Goal: Information Seeking & Learning: Find specific page/section

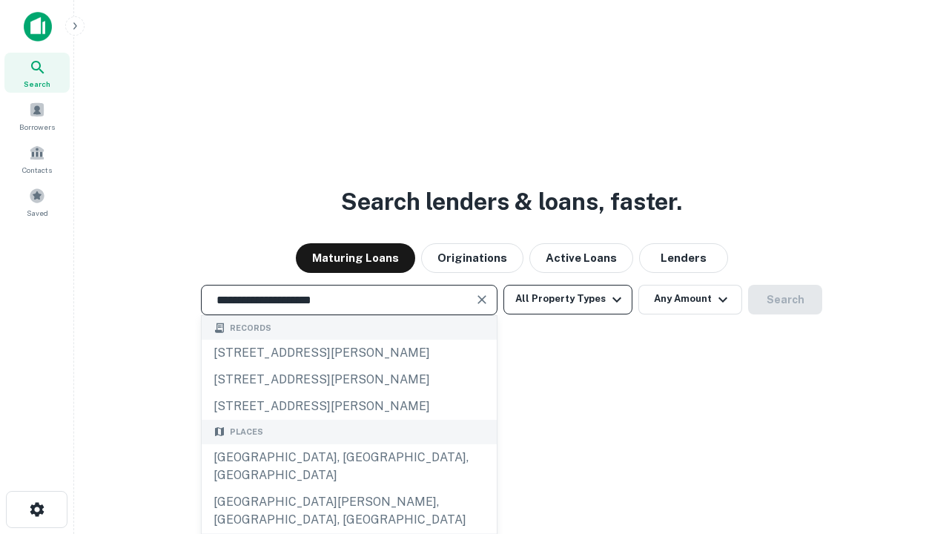
type input "**********"
click at [568, 299] on button "All Property Types" at bounding box center [568, 300] width 129 height 30
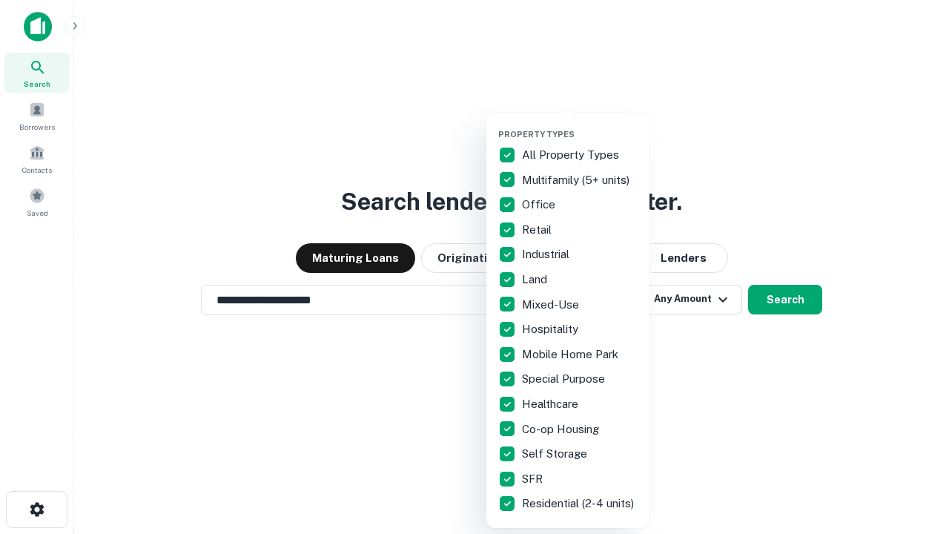
click at [580, 125] on button "button" at bounding box center [579, 125] width 163 height 1
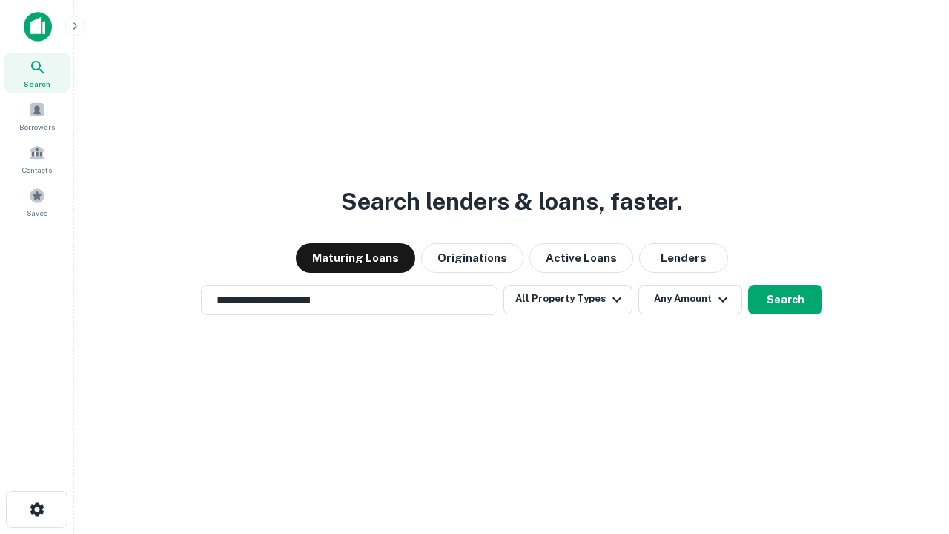
scroll to position [23, 0]
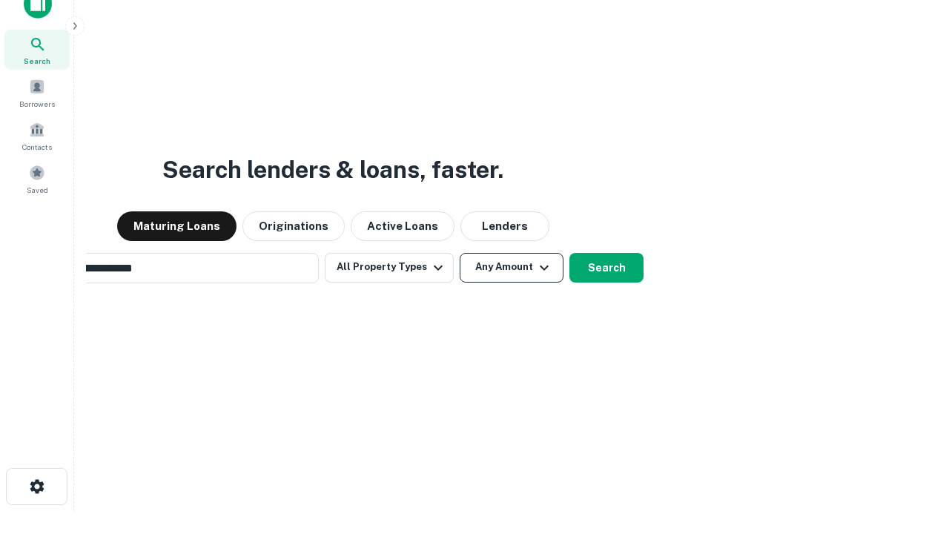
click at [460, 253] on button "Any Amount" at bounding box center [512, 268] width 104 height 30
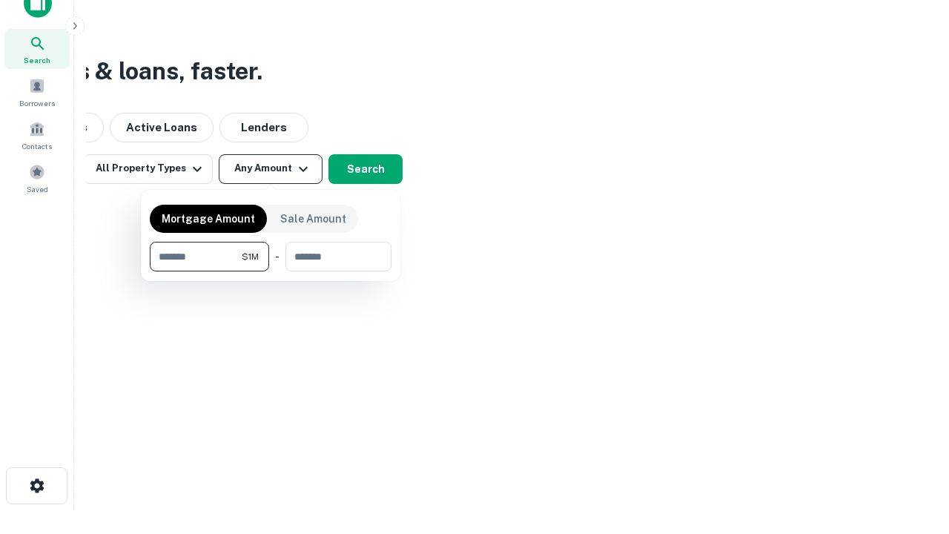
type input "*******"
click at [271, 271] on button "button" at bounding box center [271, 271] width 242 height 1
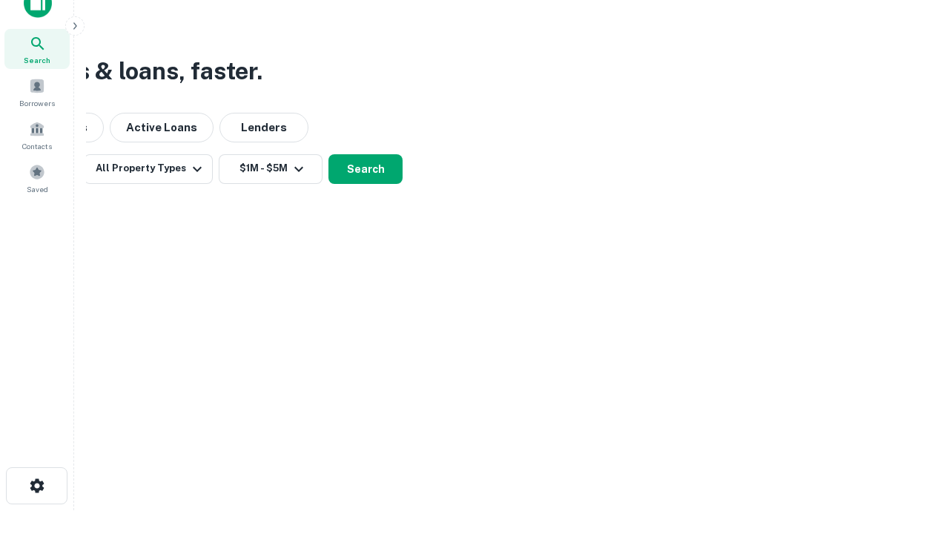
scroll to position [9, 274]
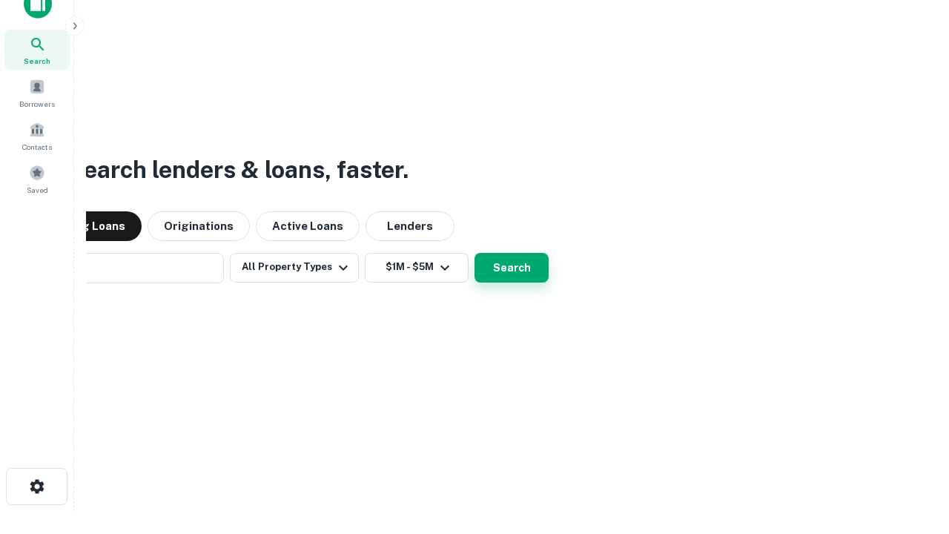
click at [475, 253] on button "Search" at bounding box center [512, 268] width 74 height 30
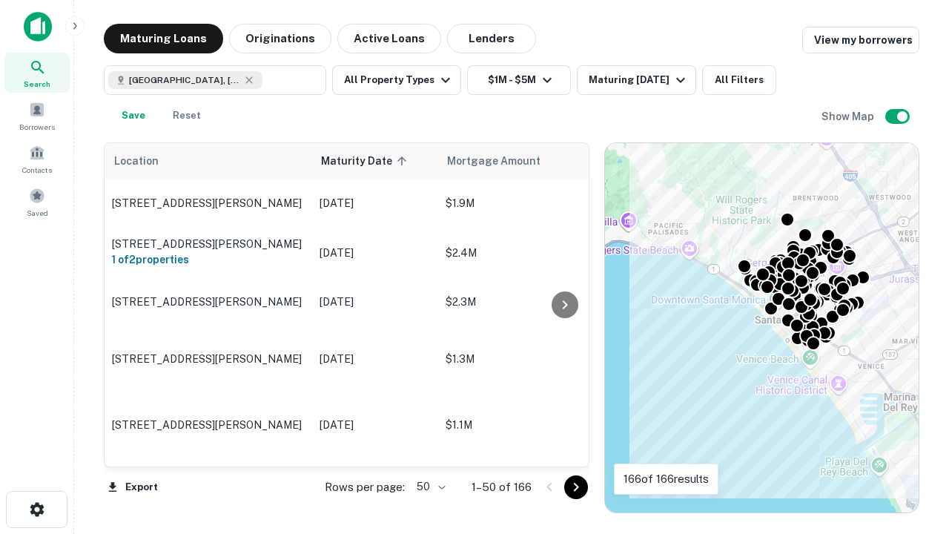
click at [429, 487] on body "Search Borrowers Contacts Saved Maturing Loans Originations Active Loans Lender…" at bounding box center [474, 267] width 949 height 534
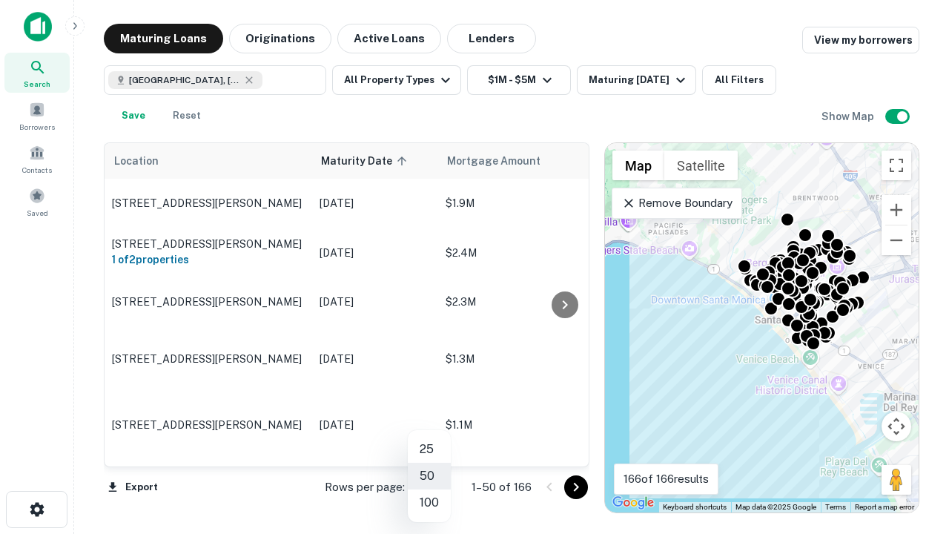
click at [429, 449] on li "25" at bounding box center [429, 449] width 43 height 27
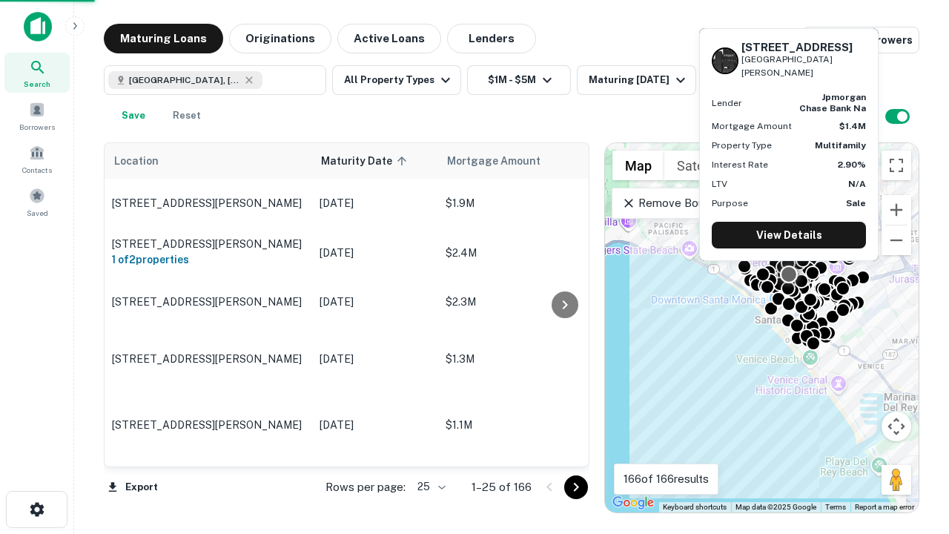
click at [576, 487] on icon "Go to next page" at bounding box center [576, 487] width 18 height 18
